Goal: Information Seeking & Learning: Understand process/instructions

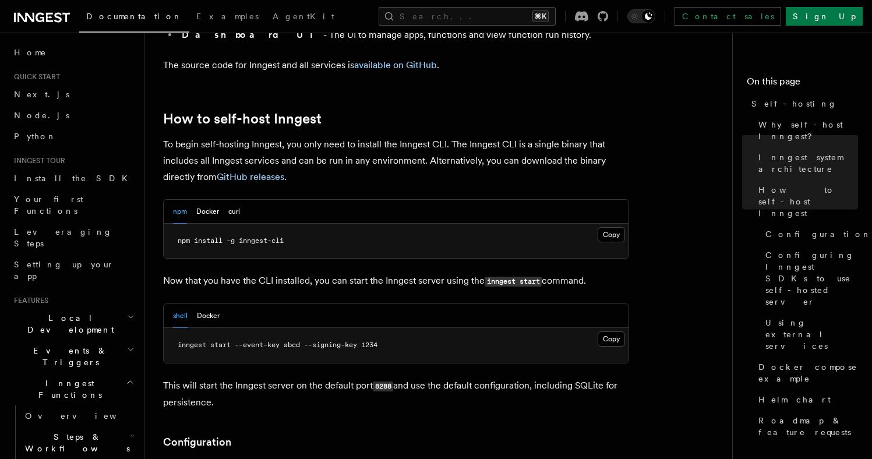
scroll to position [1131, 0]
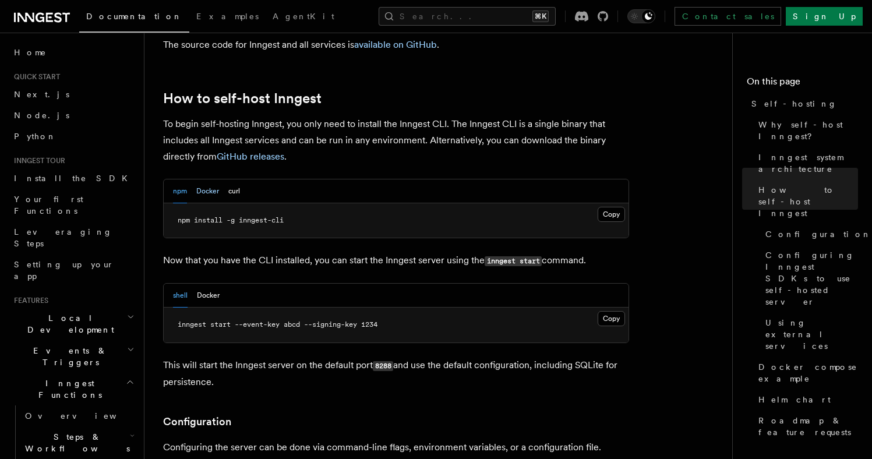
click at [203, 179] on button "Docker" at bounding box center [207, 191] width 23 height 24
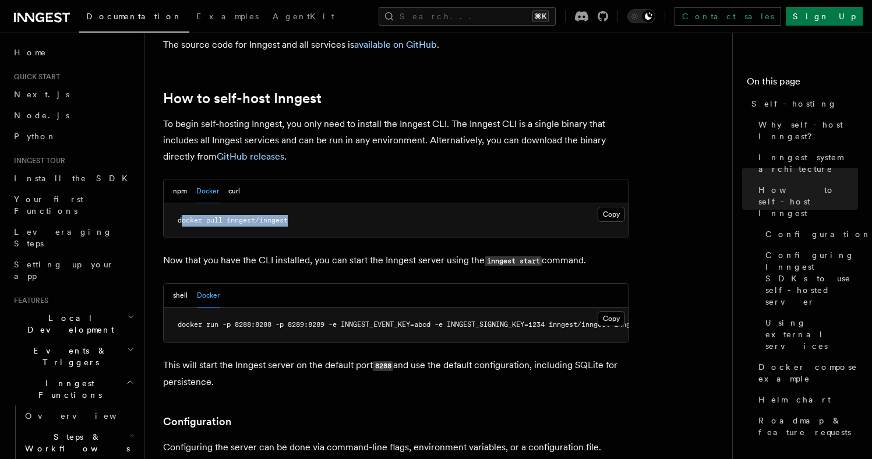
drag, startPoint x: 311, startPoint y: 190, endPoint x: 181, endPoint y: 187, distance: 129.9
click at [181, 203] on pre "docker pull inngest/inngest" at bounding box center [396, 220] width 465 height 35
copy span "[PERSON_NAME] pull inngest/inngest"
click at [343, 203] on pre "docker pull inngest/inngest" at bounding box center [396, 220] width 465 height 35
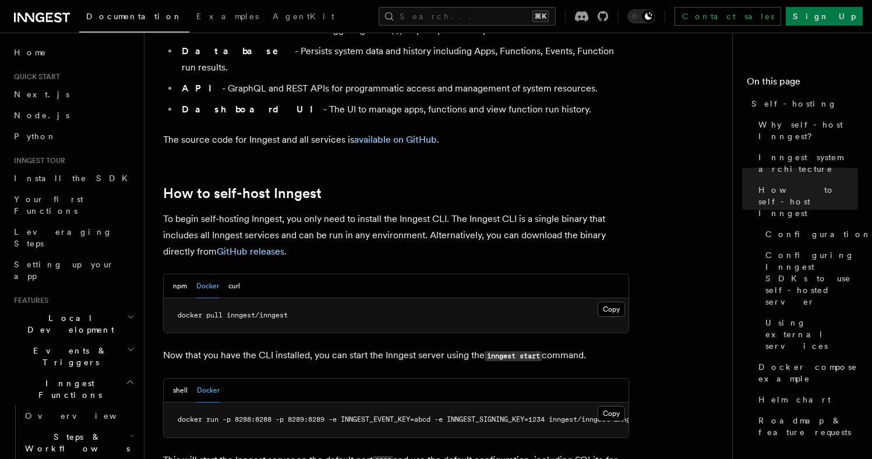
scroll to position [913, 0]
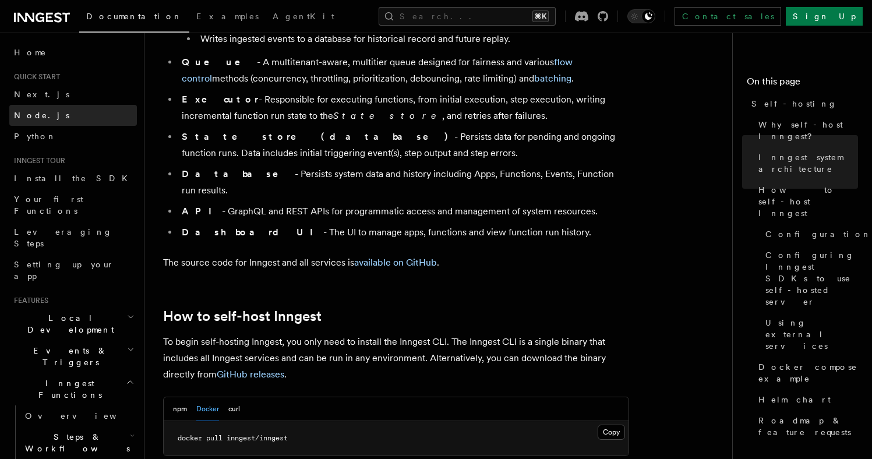
click at [58, 111] on link "Node.js" at bounding box center [73, 115] width 128 height 21
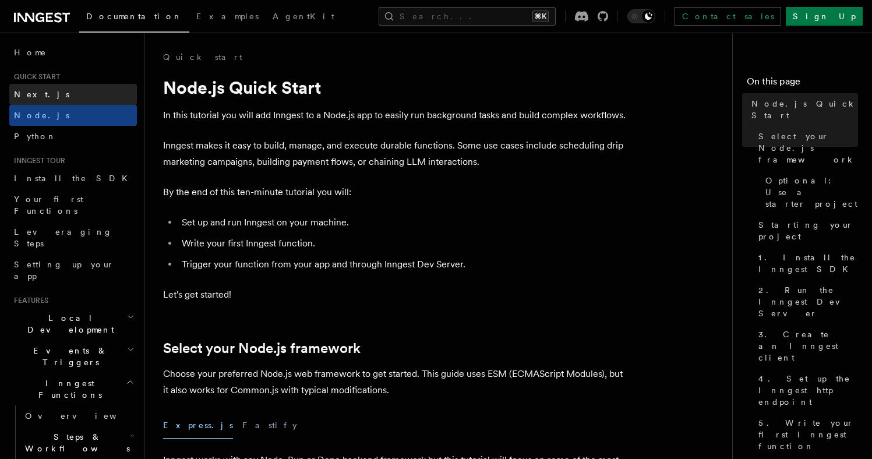
click at [72, 94] on link "Next.js" at bounding box center [73, 94] width 128 height 21
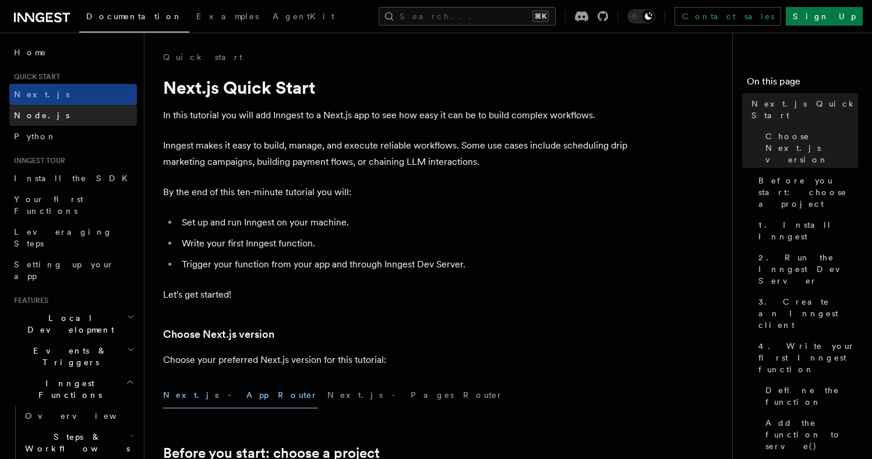
click at [70, 109] on link "Node.js" at bounding box center [73, 115] width 128 height 21
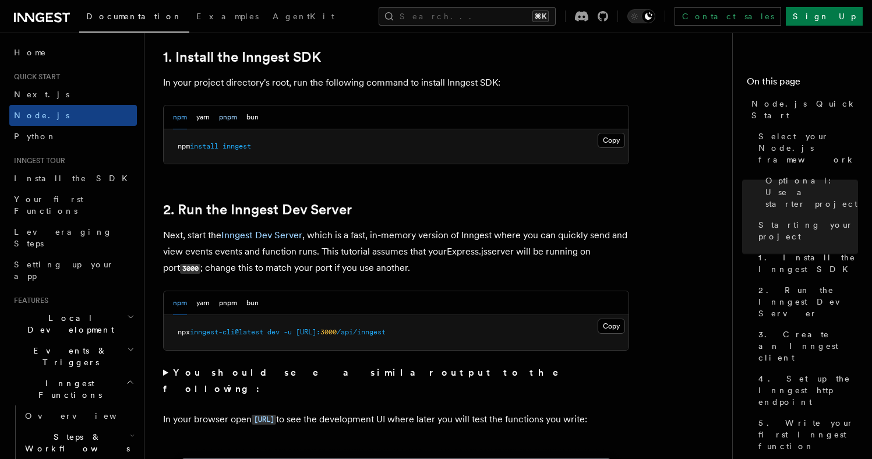
scroll to position [755, 0]
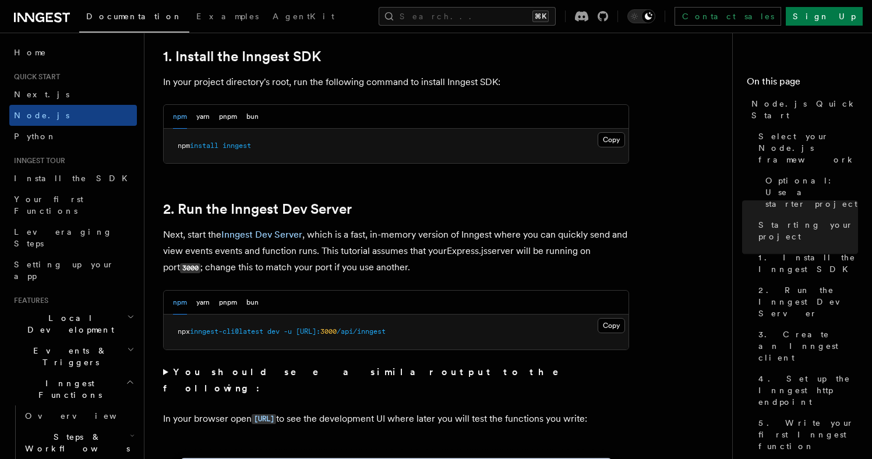
click at [121, 307] on h2 "Local Development" at bounding box center [73, 323] width 128 height 33
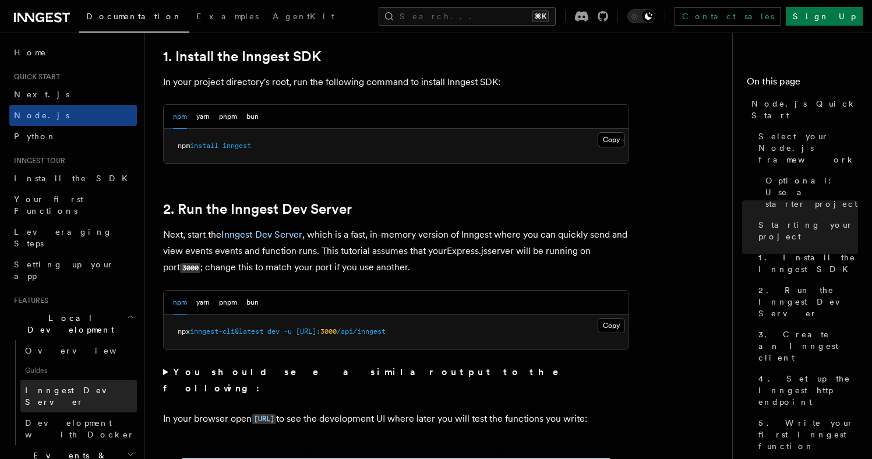
click at [110, 380] on link "Inngest Dev Server" at bounding box center [78, 396] width 116 height 33
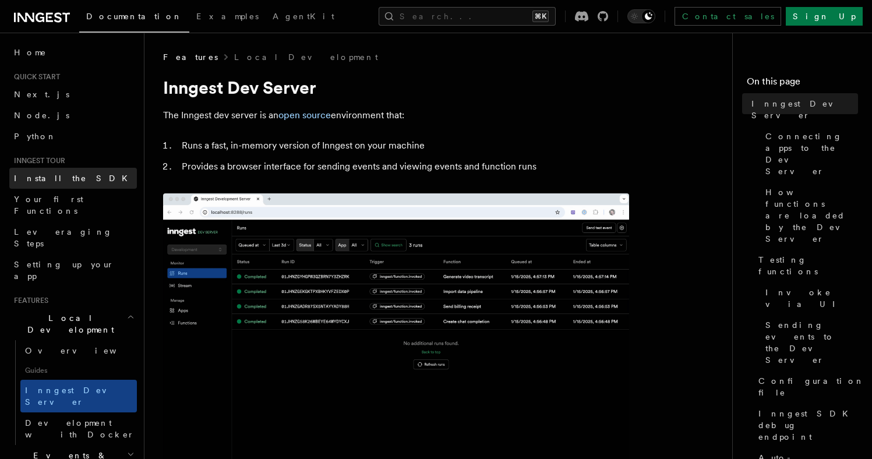
click at [70, 187] on link "Install the SDK" at bounding box center [73, 178] width 128 height 21
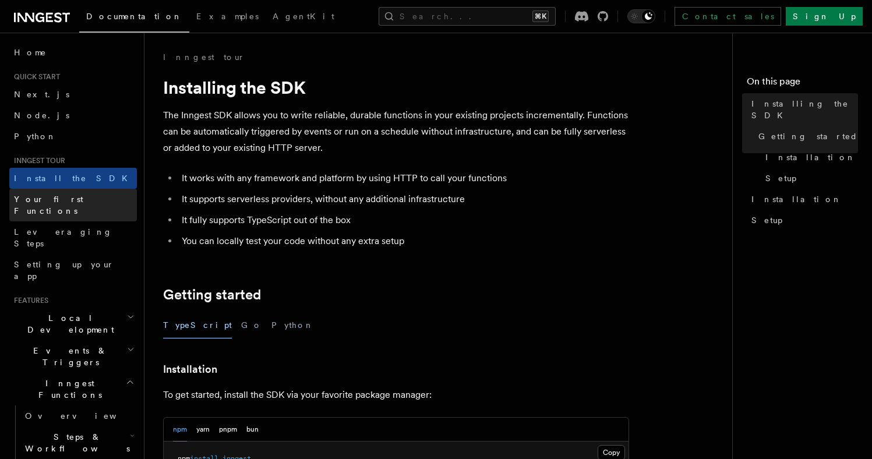
click at [72, 196] on span "Your first Functions" at bounding box center [48, 204] width 69 height 21
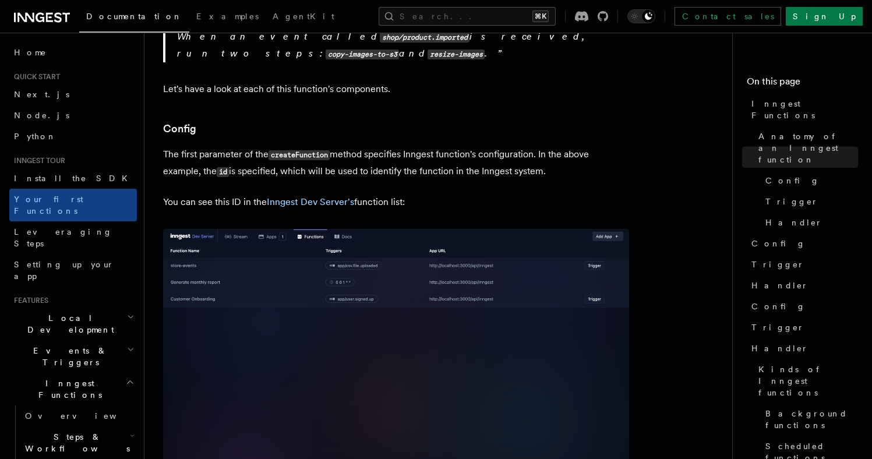
scroll to position [634, 0]
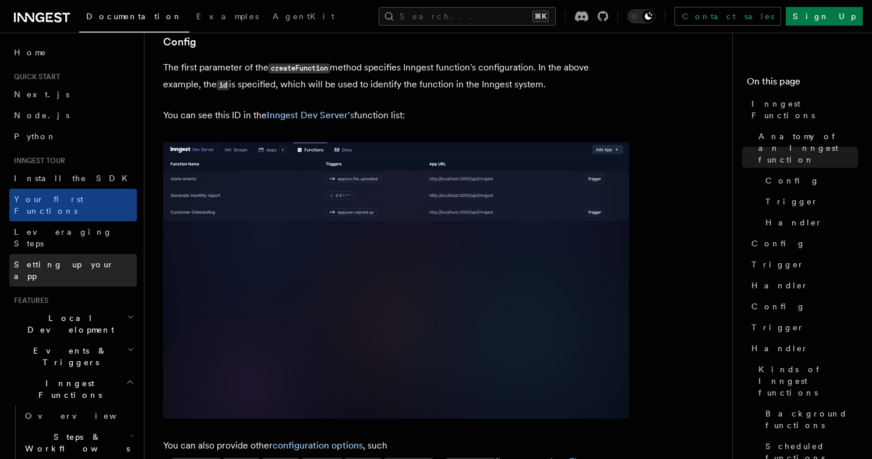
scroll to position [730, 0]
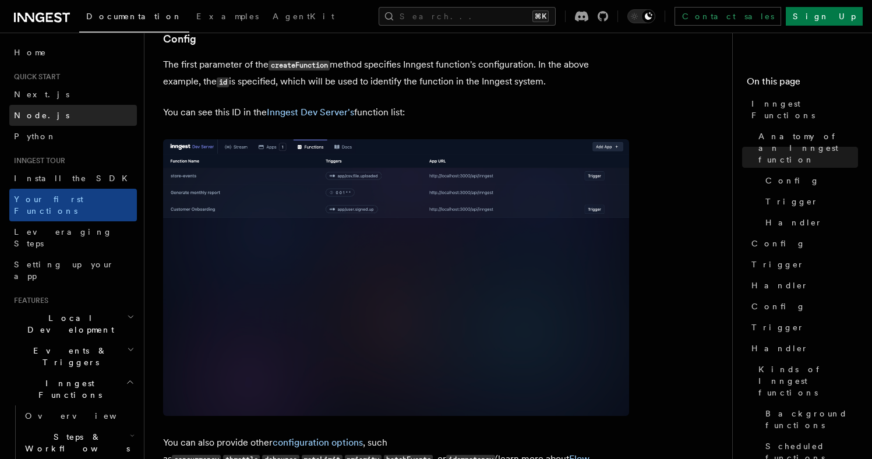
click at [82, 107] on link "Node.js" at bounding box center [73, 115] width 128 height 21
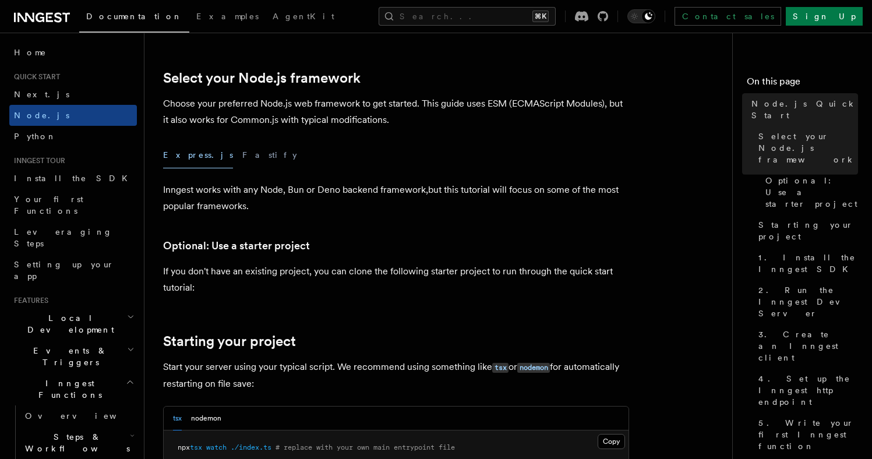
scroll to position [360, 0]
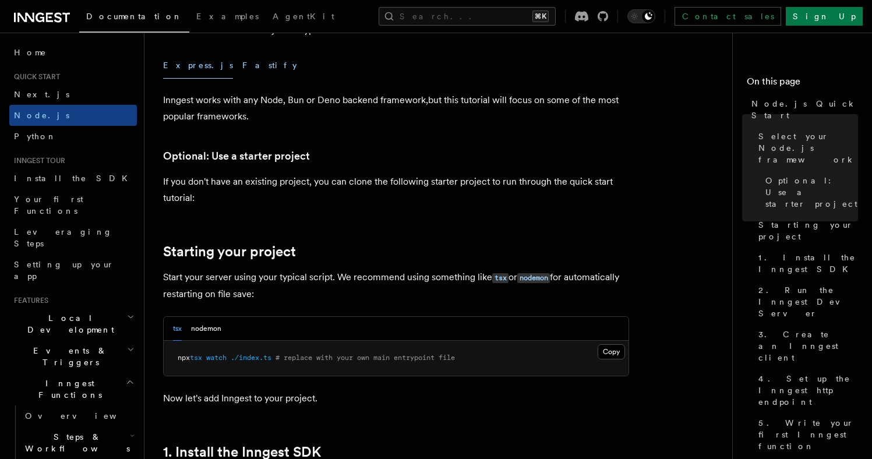
click at [242, 66] on button "Fastify" at bounding box center [269, 65] width 55 height 26
click at [180, 68] on button "Express.js" at bounding box center [198, 65] width 70 height 26
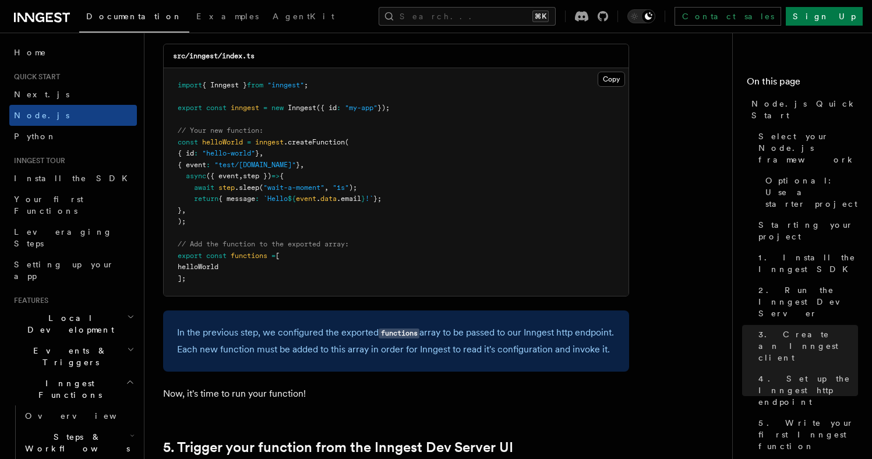
scroll to position [2261, 0]
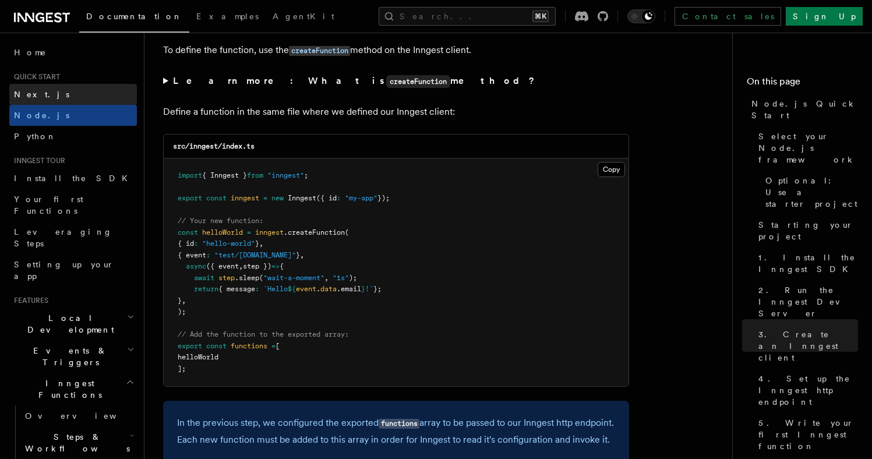
click at [56, 97] on link "Next.js" at bounding box center [73, 94] width 128 height 21
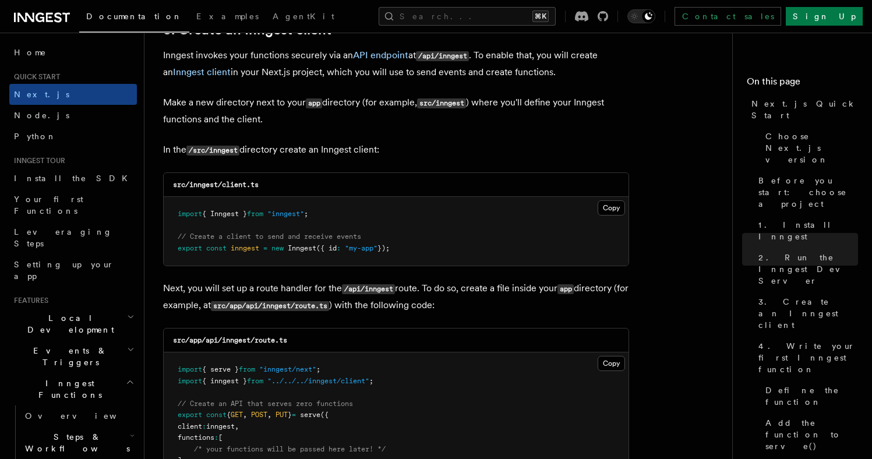
scroll to position [1404, 0]
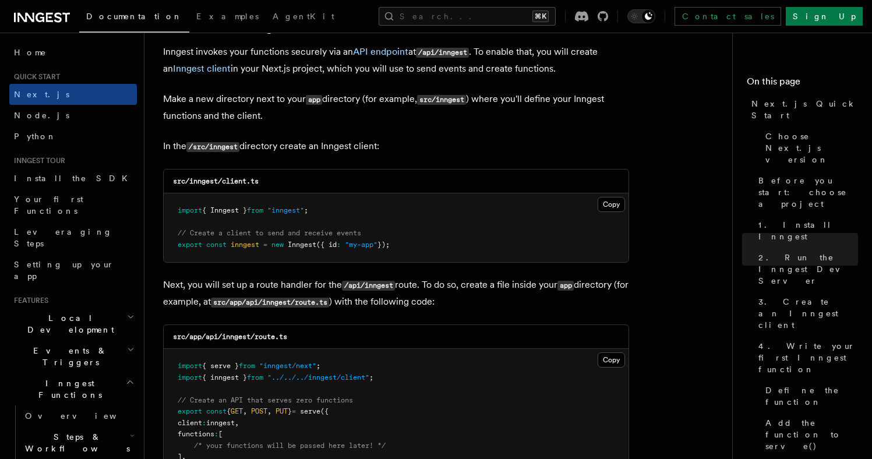
click at [326, 219] on pre "import { Inngest } from "inngest" ; // Create a client to send and receive even…" at bounding box center [396, 227] width 465 height 69
drag, startPoint x: 324, startPoint y: 215, endPoint x: 160, endPoint y: 214, distance: 163.6
click at [363, 214] on pre "import { Inngest } from "inngest" ; // Create a client to send and receive even…" at bounding box center [396, 227] width 465 height 69
drag, startPoint x: 279, startPoint y: 175, endPoint x: 249, endPoint y: 183, distance: 31.2
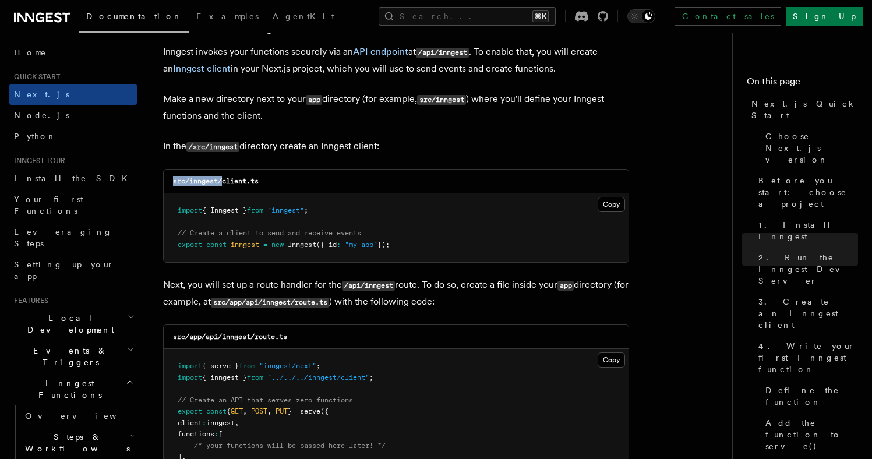
click at [228, 184] on div "src/inngest/client.ts" at bounding box center [396, 181] width 465 height 24
click at [285, 186] on div "src/inngest/client.ts" at bounding box center [396, 181] width 465 height 24
drag, startPoint x: 289, startPoint y: 186, endPoint x: 196, endPoint y: 196, distance: 93.7
click at [190, 186] on div "src/inngest/client.ts" at bounding box center [396, 181] width 465 height 24
copy code "inngest/client.ts"
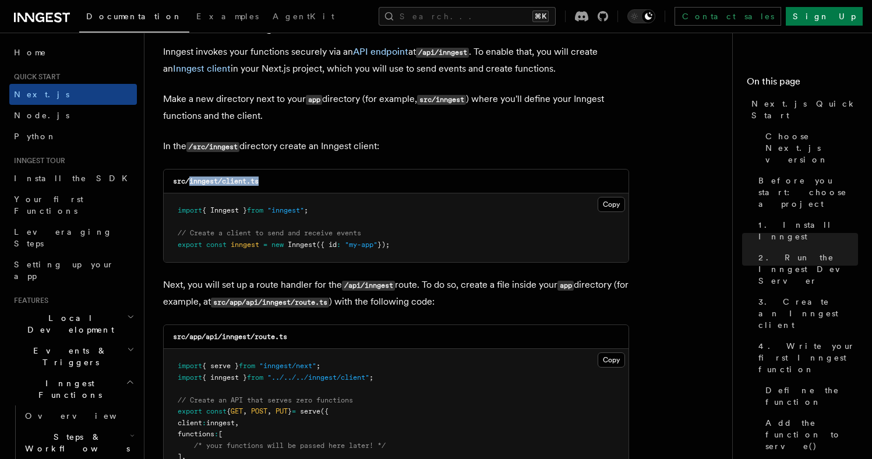
drag, startPoint x: 442, startPoint y: 249, endPoint x: 176, endPoint y: 209, distance: 268.4
click at [176, 208] on pre "import { Inngest } from "inngest" ; // Create a client to send and receive even…" at bounding box center [396, 227] width 465 height 69
copy code "import { Inngest } from "inngest" ; // Create a client to send and receive even…"
click at [458, 248] on pre "import { Inngest } from "inngest" ; // Create a client to send and receive even…" at bounding box center [396, 227] width 465 height 69
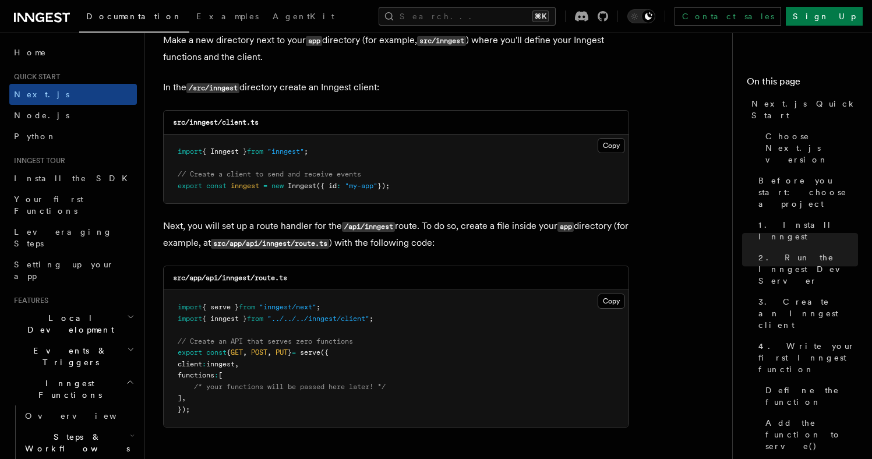
scroll to position [1548, 0]
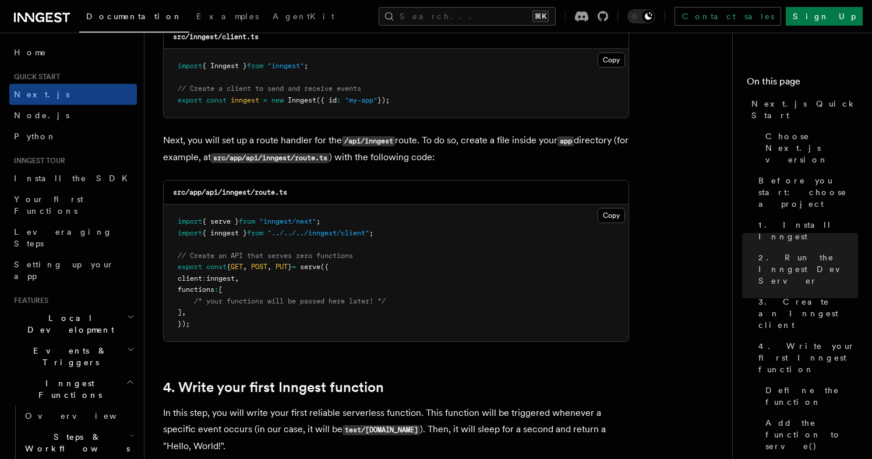
drag, startPoint x: 351, startPoint y: 160, endPoint x: 230, endPoint y: 161, distance: 121.1
click at [230, 161] on p "Next, you will set up a route handler for the /api/inngest route. To do so, cre…" at bounding box center [396, 149] width 466 height 34
copy code "src/app/api/inngest/route.ts"
click at [378, 149] on p "Next, you will set up a route handler for the /api/inngest route. To do so, cre…" at bounding box center [396, 149] width 466 height 34
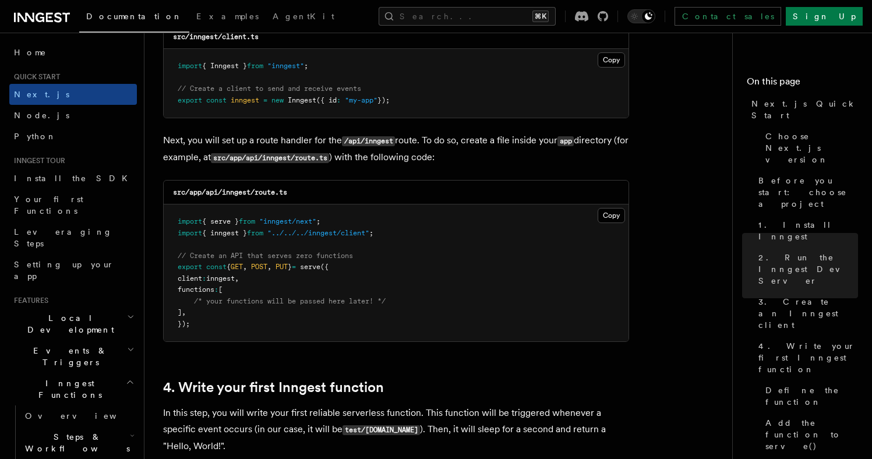
click at [353, 162] on p "Next, you will set up a route handler for the /api/inngest route. To do so, cre…" at bounding box center [396, 149] width 466 height 34
drag, startPoint x: 349, startPoint y: 162, endPoint x: 247, endPoint y: 162, distance: 101.9
click at [247, 162] on code "src/app/api/inngest/route.ts" at bounding box center [270, 158] width 118 height 10
copy code "app/api/inngest/route.ts"
click at [606, 218] on button "Copy Copied" at bounding box center [610, 215] width 27 height 15
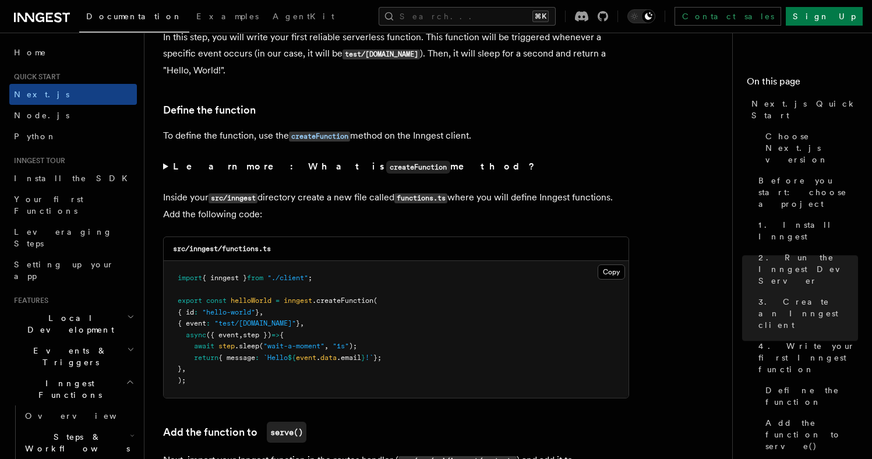
scroll to position [1926, 0]
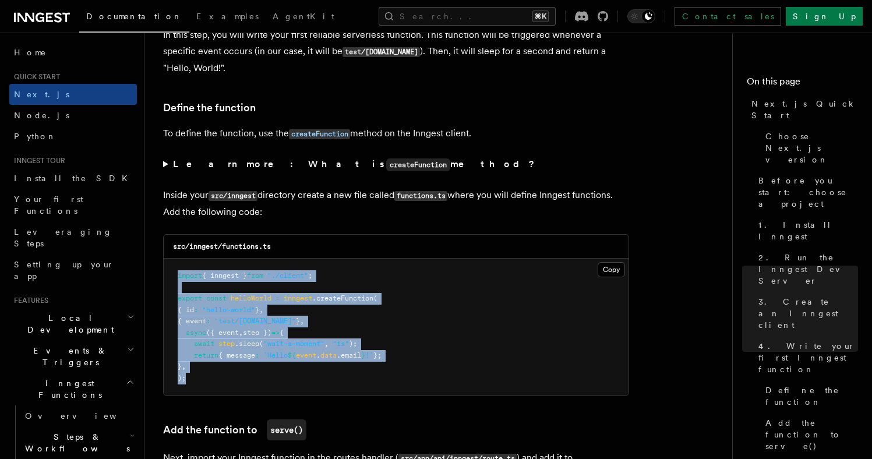
drag, startPoint x: 233, startPoint y: 394, endPoint x: 162, endPoint y: 272, distance: 140.9
copy code "import { inngest } from "./client" ; export const helloWorld = inngest .createF…"
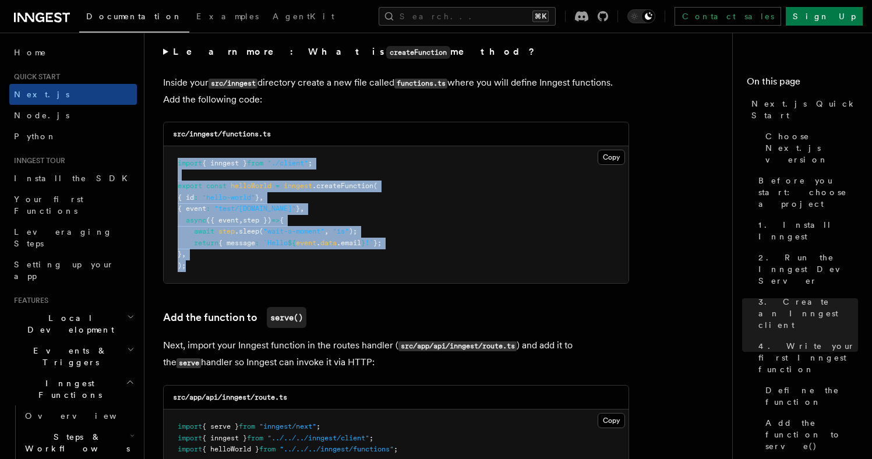
copy code "import { inngest } from "./client" ; export const helloWorld = inngest .createF…"
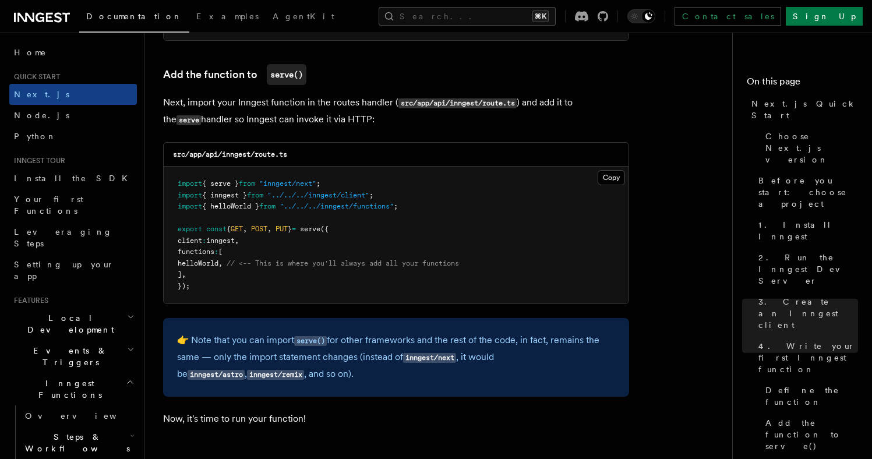
scroll to position [2294, 0]
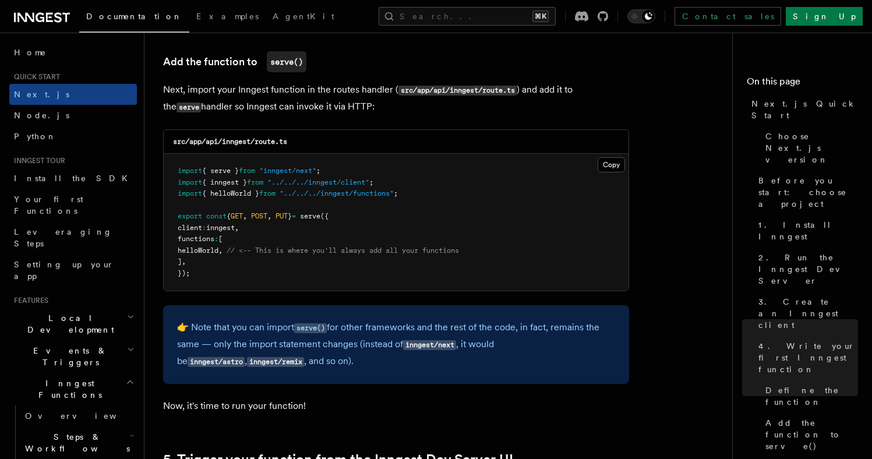
click at [222, 254] on span "," at bounding box center [220, 250] width 4 height 8
click at [218, 254] on span "helloWorld" at bounding box center [198, 250] width 41 height 8
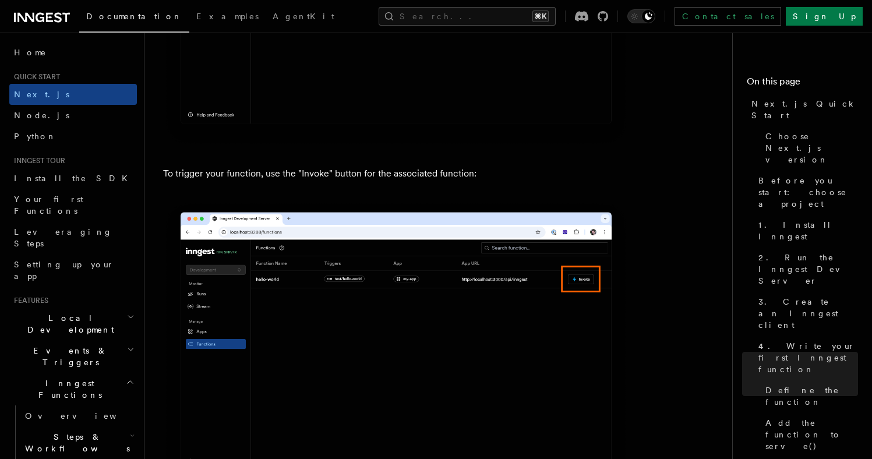
scroll to position [3033, 0]
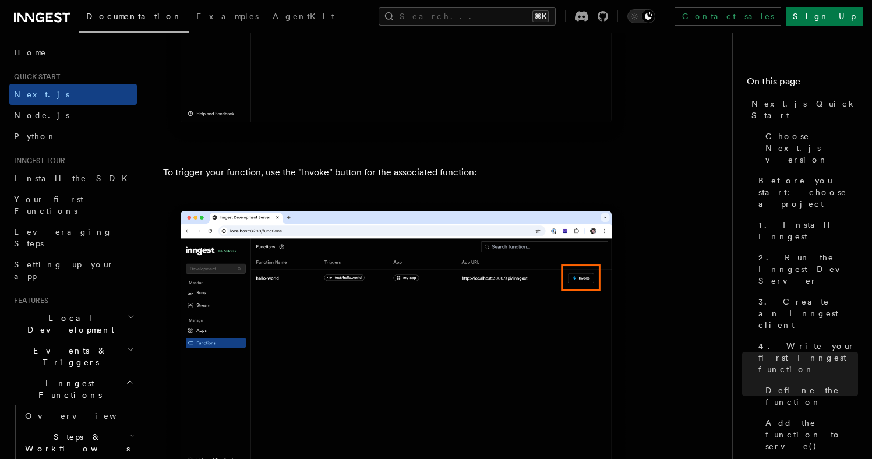
click at [530, 286] on img at bounding box center [396, 345] width 466 height 293
click at [51, 94] on link "Next.js" at bounding box center [73, 94] width 128 height 21
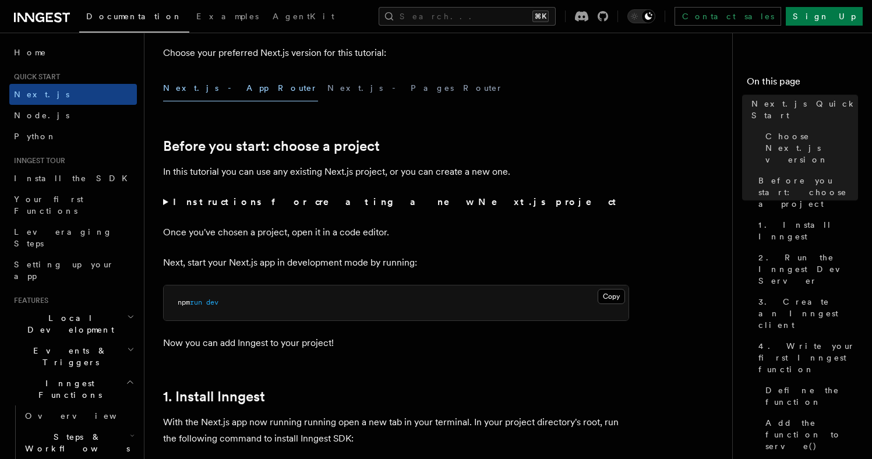
scroll to position [330, 0]
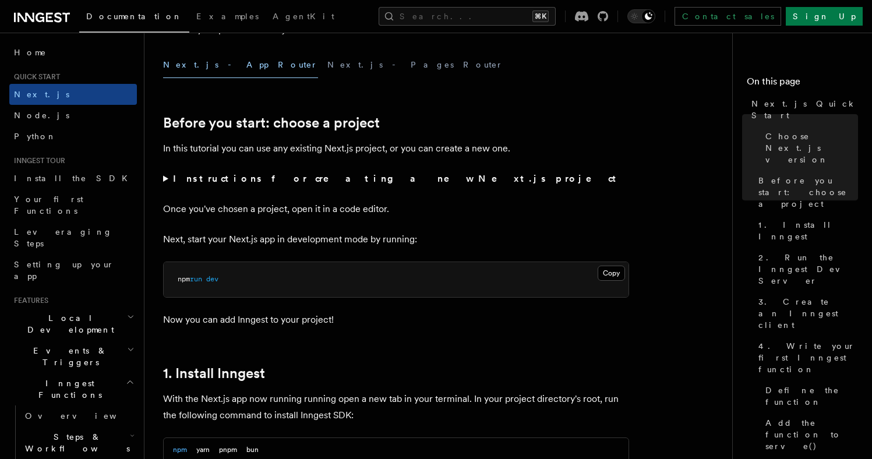
click at [167, 179] on summary "Instructions for creating a new Next.js project" at bounding box center [396, 179] width 466 height 16
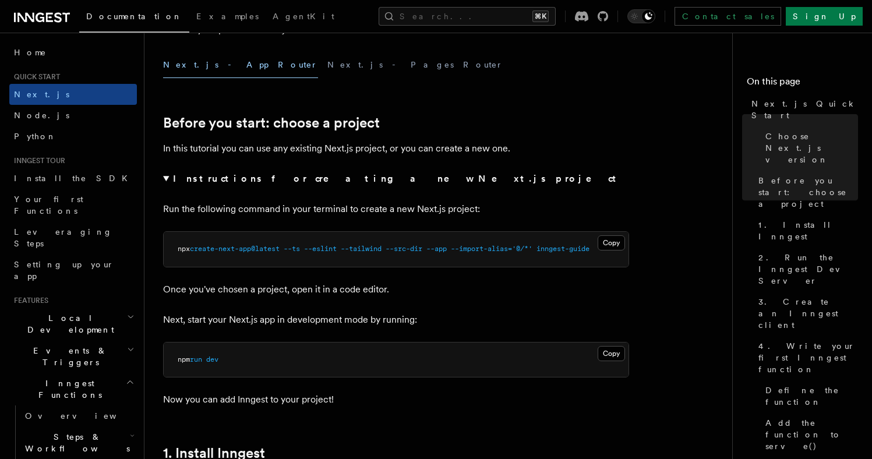
click at [167, 179] on summary "Instructions for creating a new Next.js project" at bounding box center [396, 179] width 466 height 16
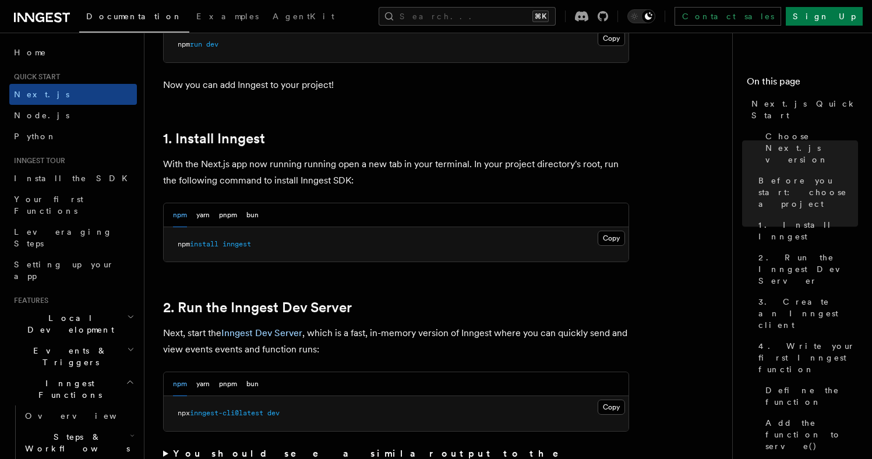
scroll to position [565, 0]
drag, startPoint x: 284, startPoint y: 247, endPoint x: 177, endPoint y: 246, distance: 106.6
click at [177, 246] on pre "npm install inngest" at bounding box center [396, 243] width 465 height 35
copy span "npm install inngest"
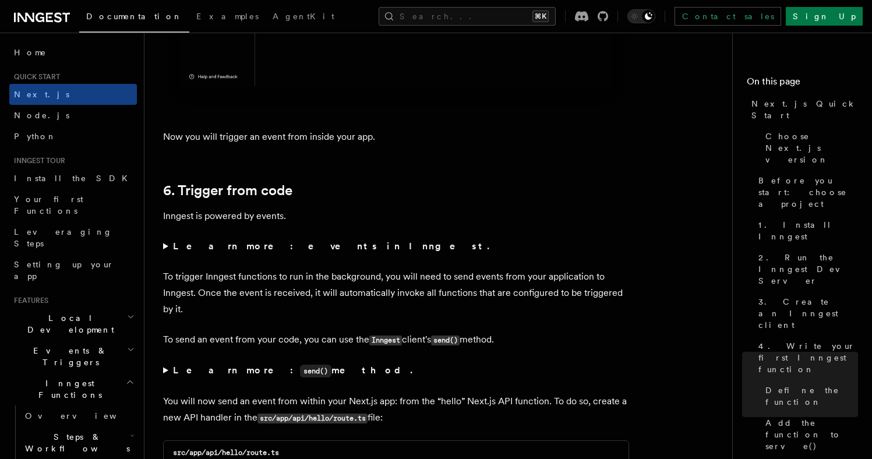
scroll to position [5759, 0]
click at [192, 218] on p "Inngest is powered by events." at bounding box center [396, 215] width 466 height 16
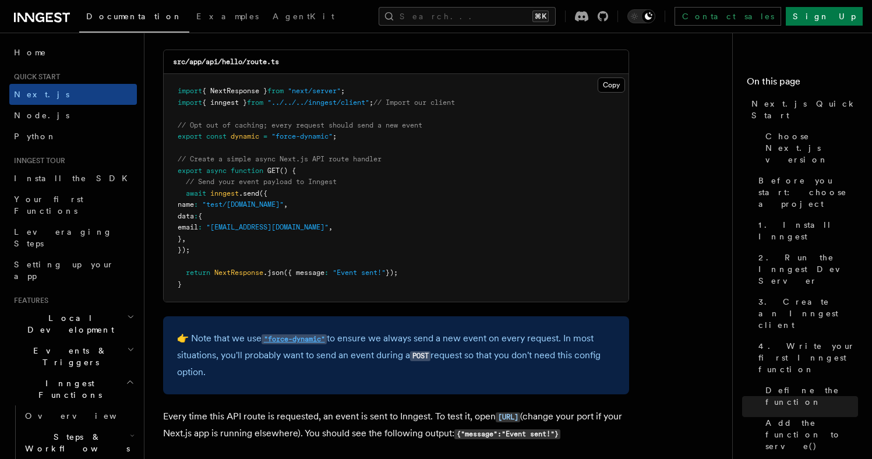
scroll to position [6098, 0]
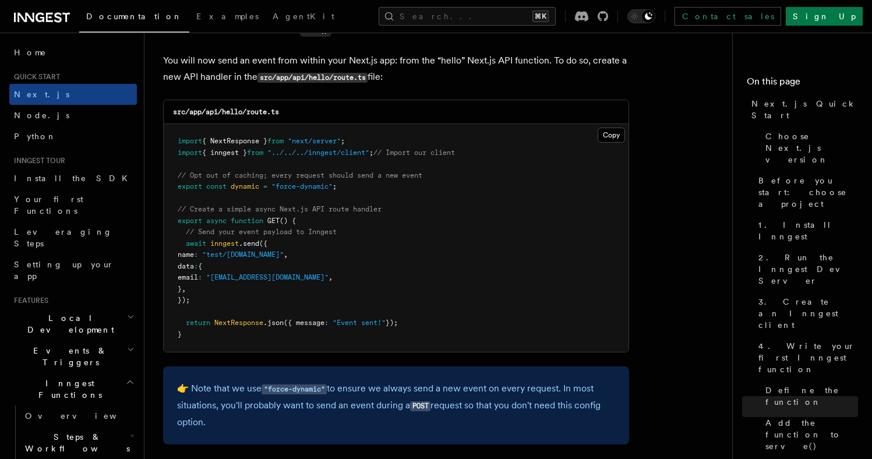
drag, startPoint x: 207, startPoint y: 305, endPoint x: 185, endPoint y: 271, distance: 39.9
click at [178, 279] on pre "import { NextResponse } from "next/server" ; import { inngest } from "../../../…" at bounding box center [396, 238] width 465 height 228
click at [213, 247] on span "inngest" at bounding box center [224, 243] width 29 height 8
drag, startPoint x: 185, startPoint y: 251, endPoint x: 227, endPoint y: 300, distance: 65.2
click at [227, 300] on pre "import { NextResponse } from "next/server" ; import { inngest } from "../../../…" at bounding box center [396, 238] width 465 height 228
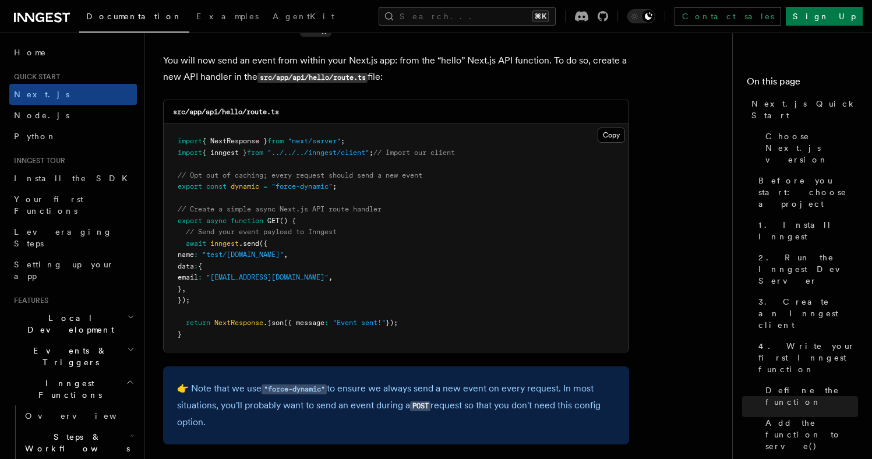
copy code "await inngest .send ({ name : "test/[DOMAIN_NAME]" , data : { email : "[EMAIL_A…"
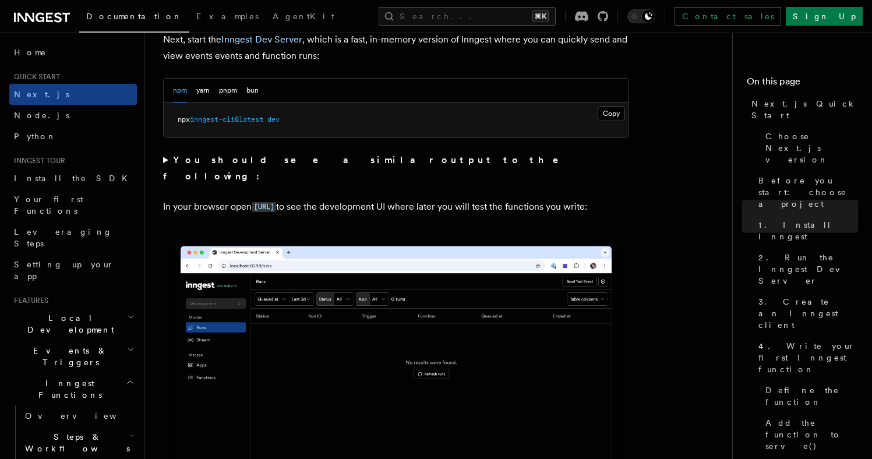
scroll to position [857, 0]
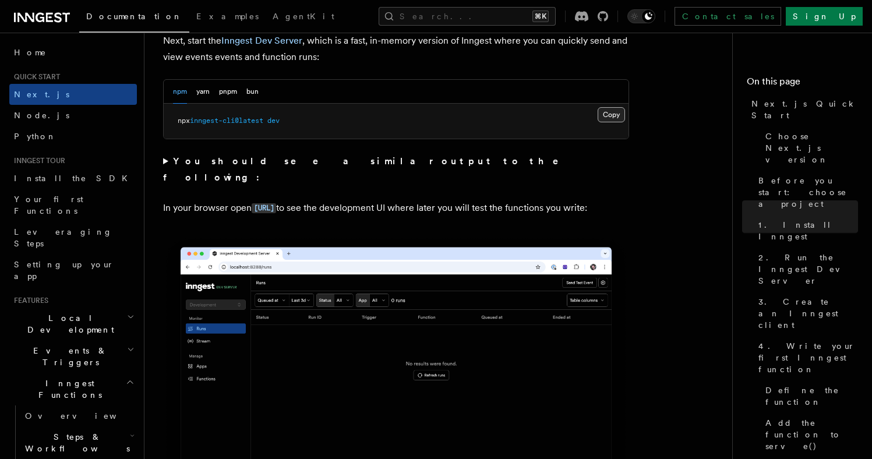
click at [610, 114] on button "Copy Copied" at bounding box center [610, 114] width 27 height 15
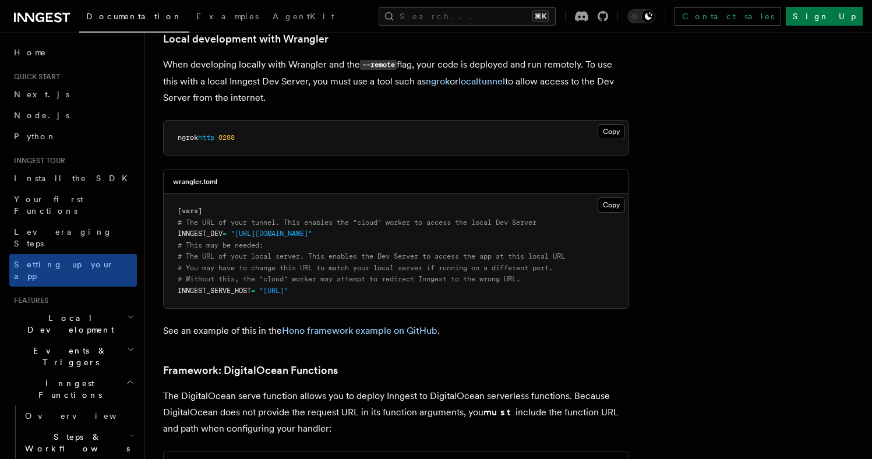
scroll to position [1914, 0]
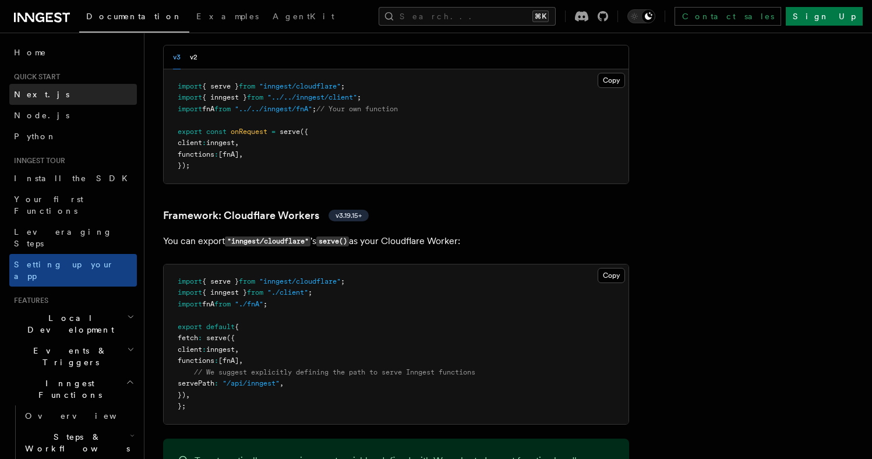
click at [38, 95] on span "Next.js" at bounding box center [41, 94] width 55 height 9
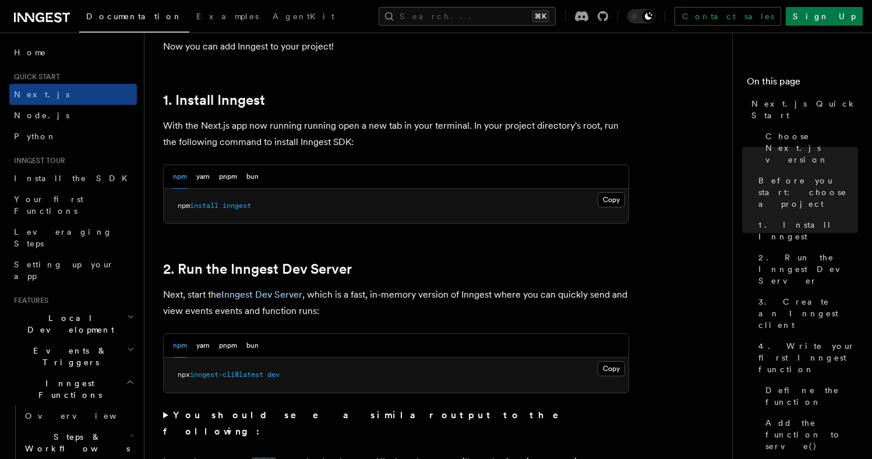
scroll to position [692, 0]
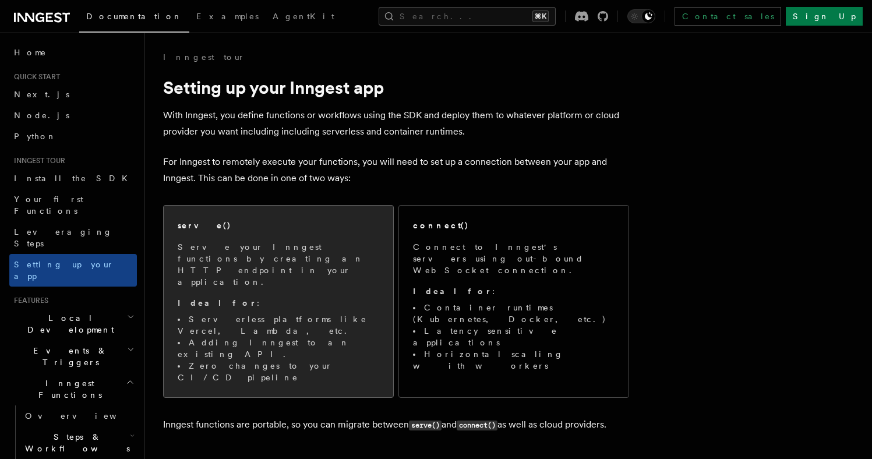
click at [335, 271] on span "Serve your Inngest functions by creating an HTTP endpoint in your application. …" at bounding box center [278, 312] width 201 height 142
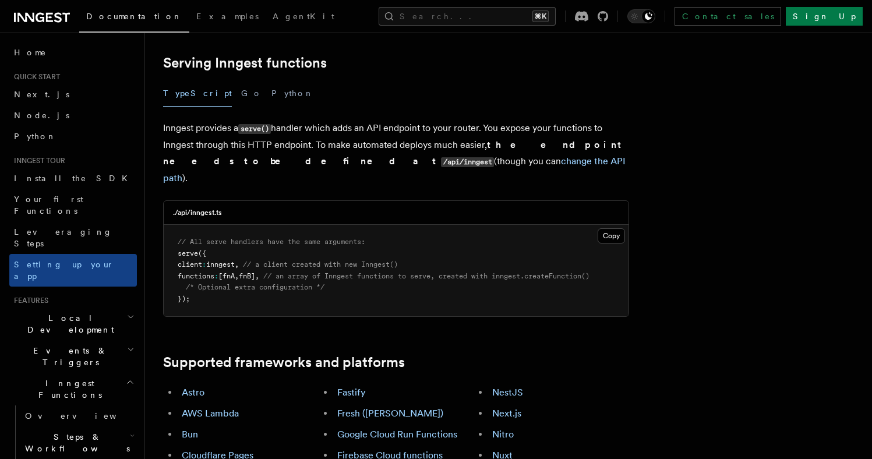
scroll to position [417, 0]
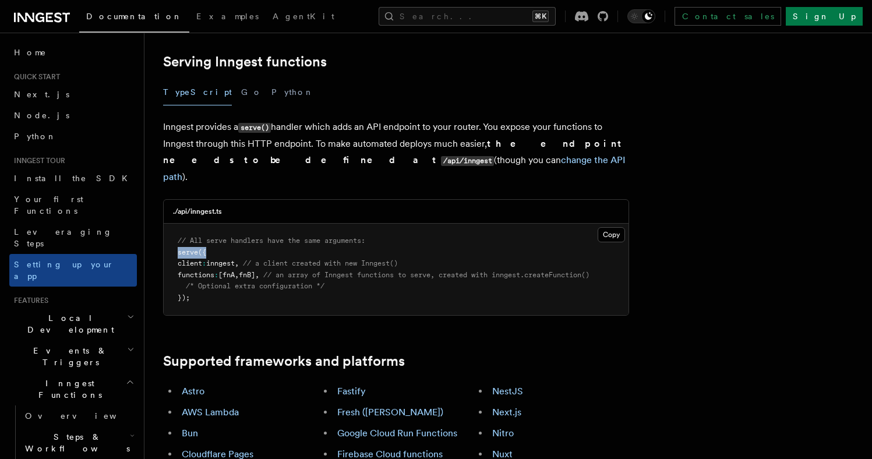
drag, startPoint x: 238, startPoint y: 179, endPoint x: 164, endPoint y: 178, distance: 74.5
click at [164, 224] on pre "// All serve handlers have the same arguments: serve ({ client : inngest , // a…" at bounding box center [396, 269] width 465 height 91
copy span "serve ({"
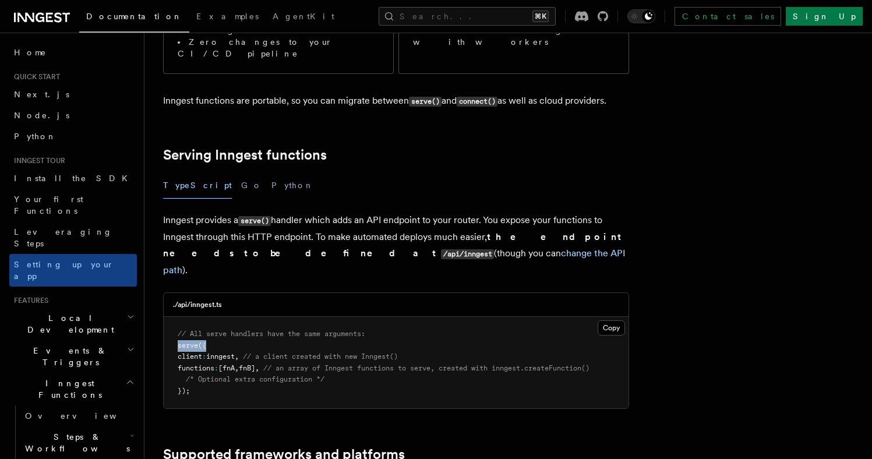
scroll to position [321, 0]
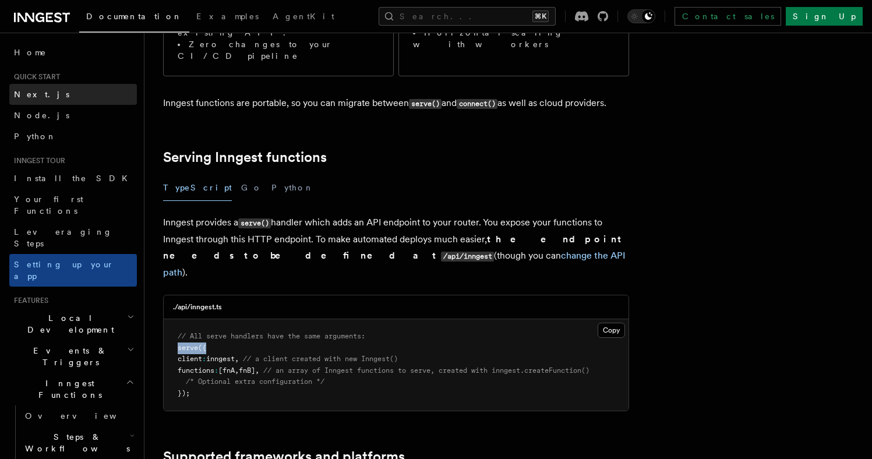
click at [41, 97] on link "Next.js" at bounding box center [73, 94] width 128 height 21
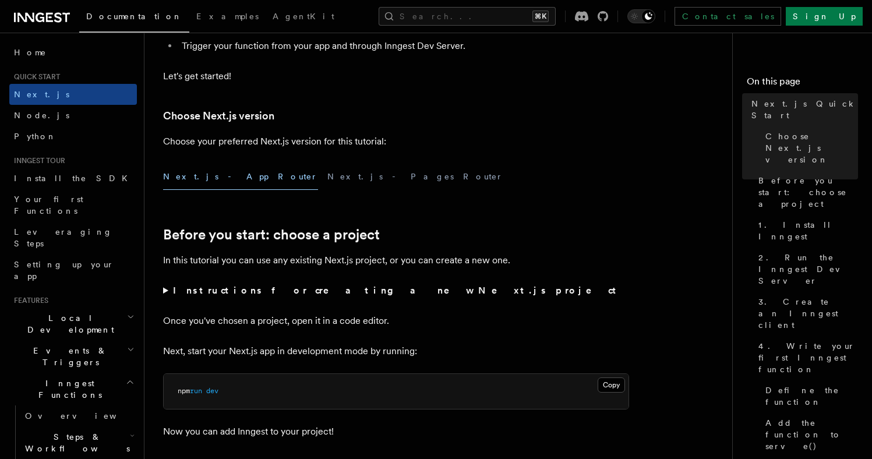
scroll to position [221, 0]
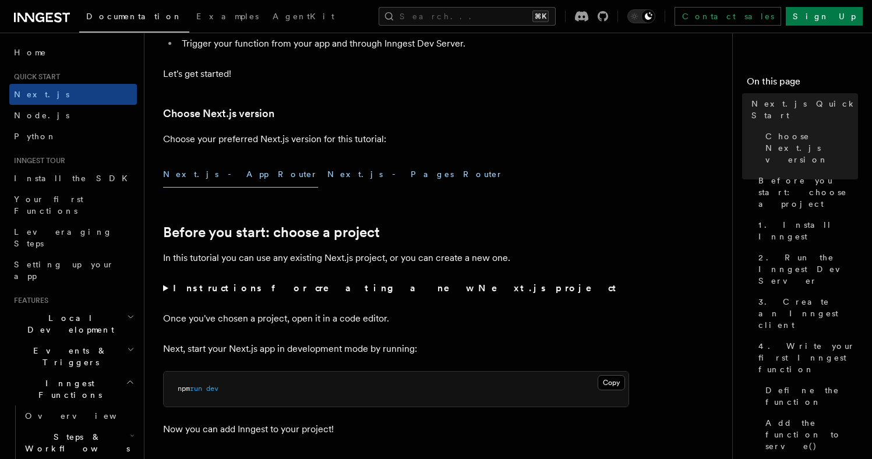
click at [327, 176] on button "Next.js - Pages Router" at bounding box center [415, 174] width 176 height 26
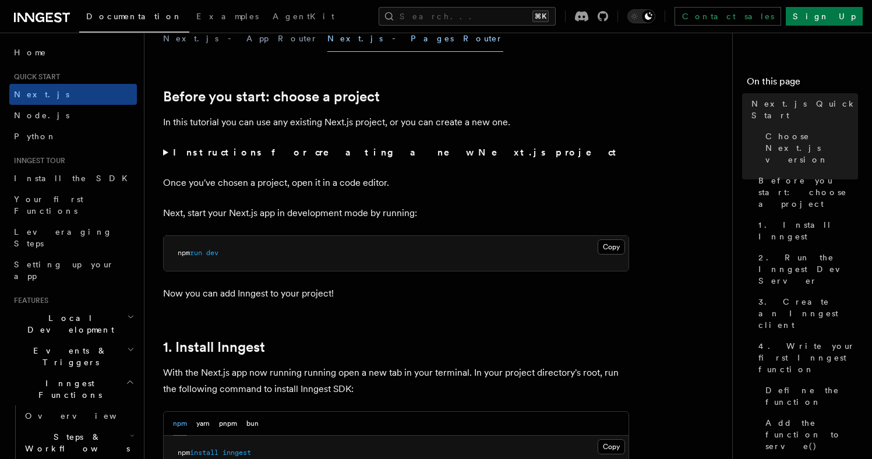
scroll to position [395, 0]
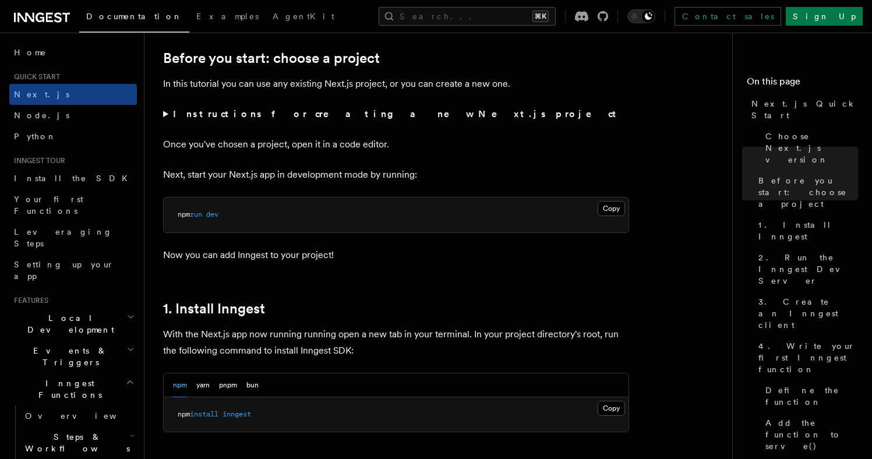
click at [200, 116] on strong "Instructions for creating a new Next.js project" at bounding box center [397, 113] width 448 height 11
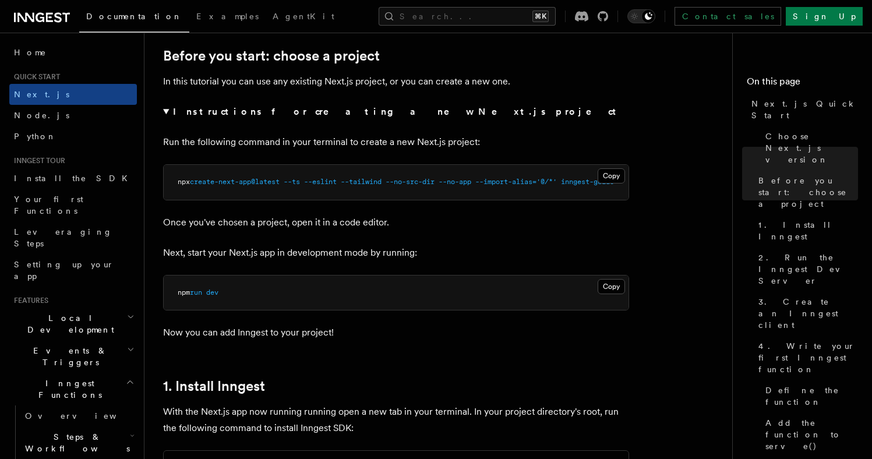
scroll to position [0, 16]
drag, startPoint x: 447, startPoint y: 198, endPoint x: 539, endPoint y: 191, distance: 91.7
click at [539, 191] on pre "npx create-next-app@latest --ts --eslint --tailwind --no-src-dir --no-app --imp…" at bounding box center [396, 182] width 465 height 35
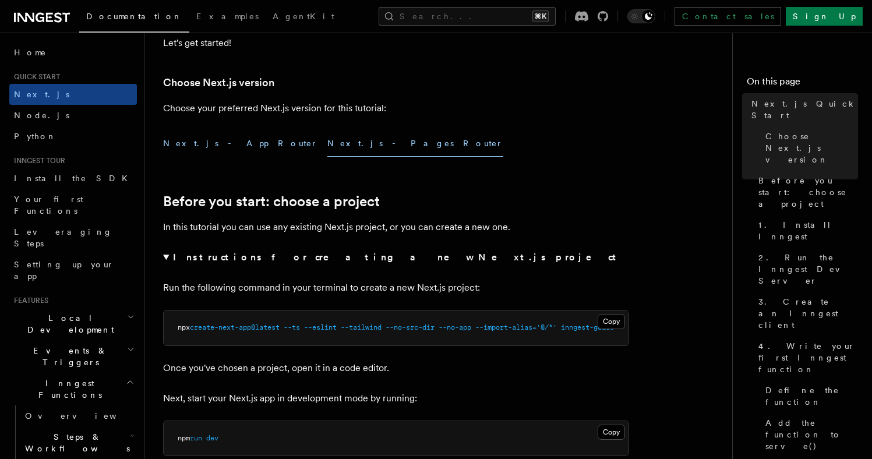
click at [200, 146] on button "Next.js - App Router" at bounding box center [240, 143] width 155 height 26
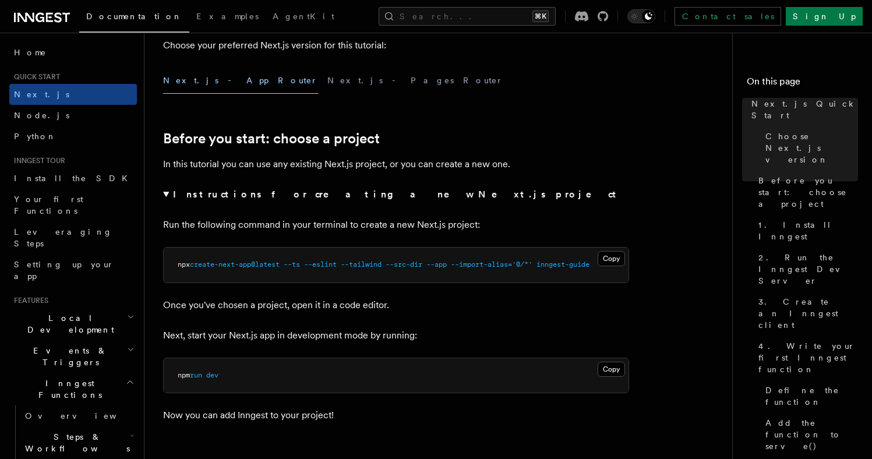
scroll to position [330, 0]
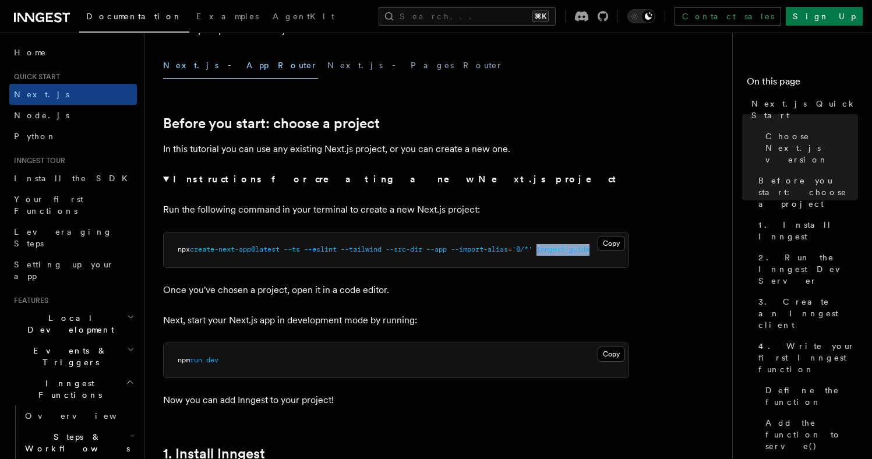
drag, startPoint x: 552, startPoint y: 251, endPoint x: 631, endPoint y: 254, distance: 78.7
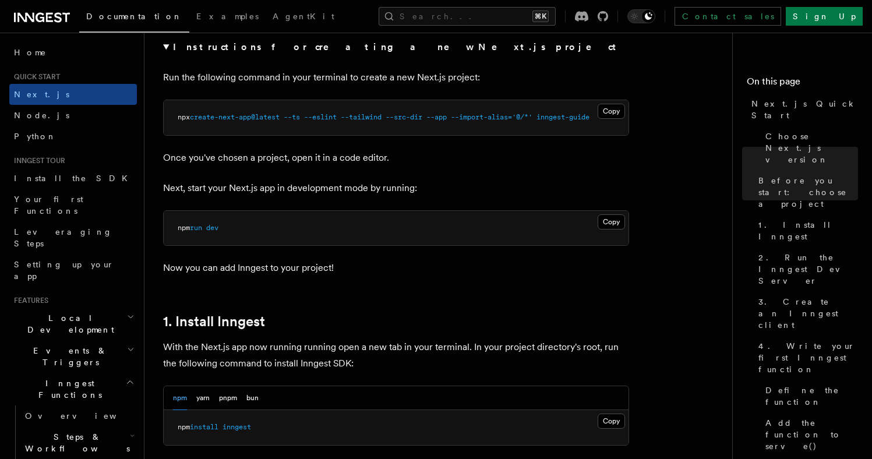
scroll to position [464, 0]
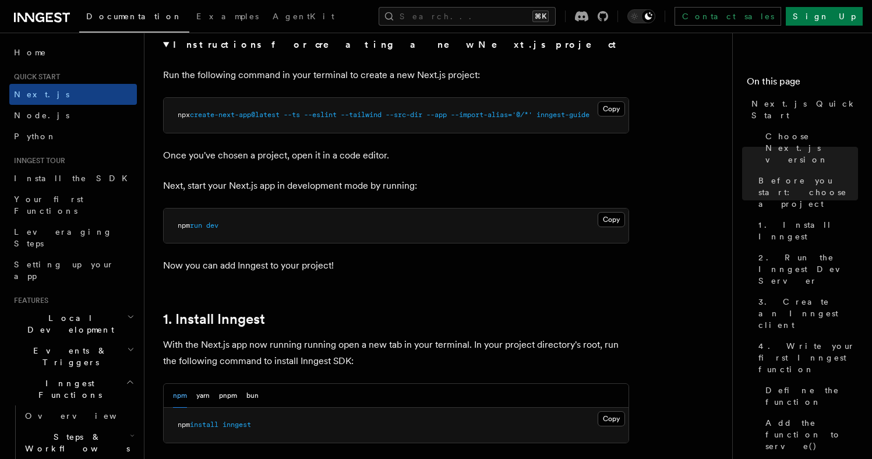
click at [379, 148] on p "Once you've chosen a project, open it in a code editor." at bounding box center [396, 155] width 466 height 16
click at [383, 180] on p "Next, start your Next.js app in development mode by running:" at bounding box center [396, 186] width 466 height 16
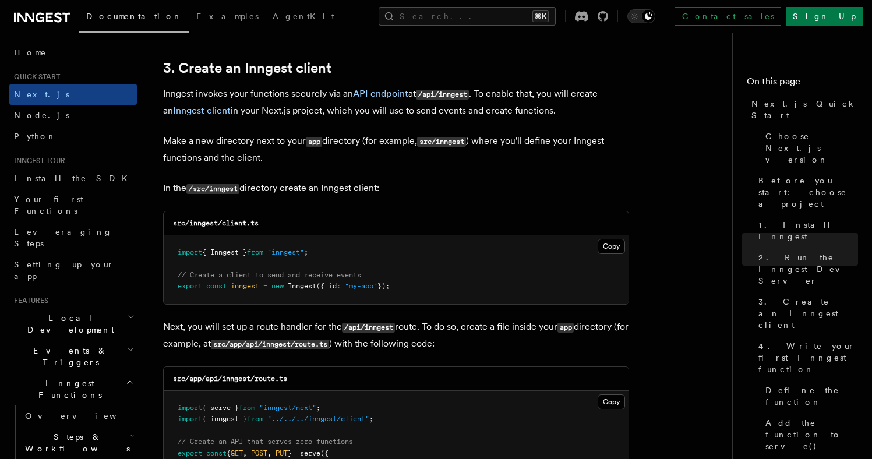
scroll to position [1441, 0]
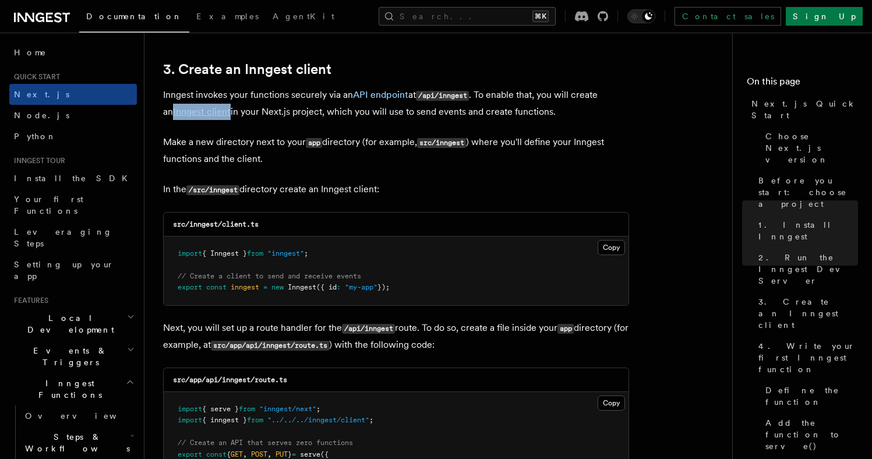
drag, startPoint x: 204, startPoint y: 115, endPoint x: 217, endPoint y: 126, distance: 17.7
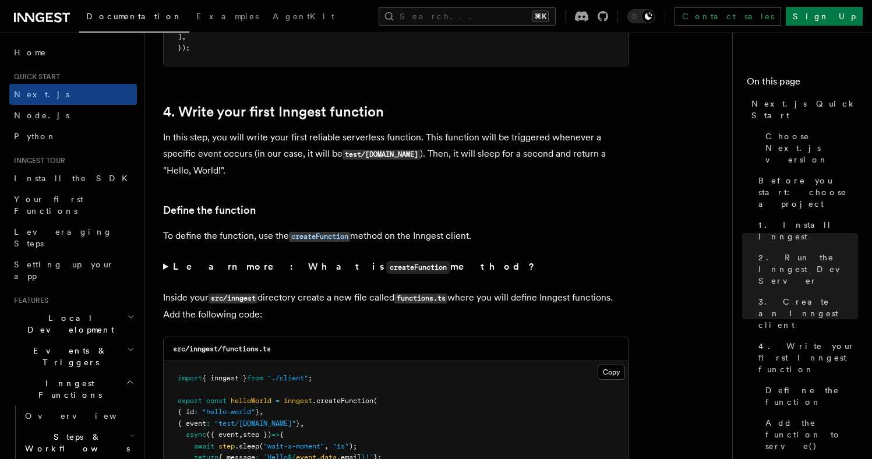
scroll to position [1917, 0]
